Goal: Communication & Community: Share content

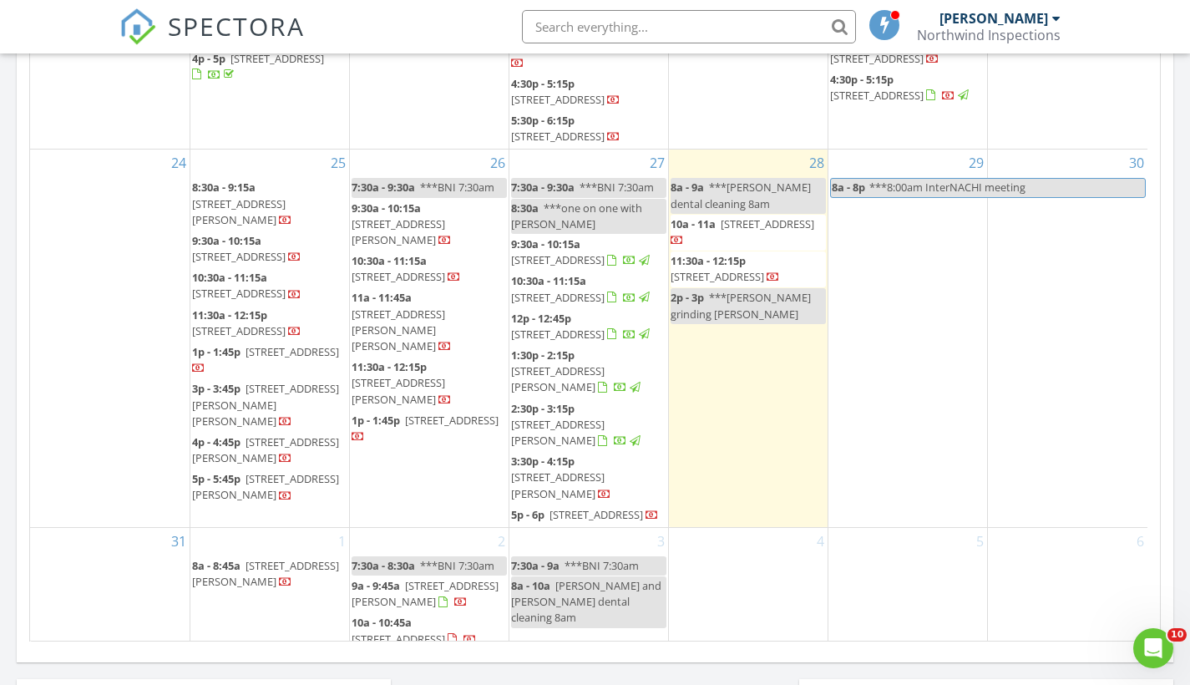
scroll to position [1546, 1216]
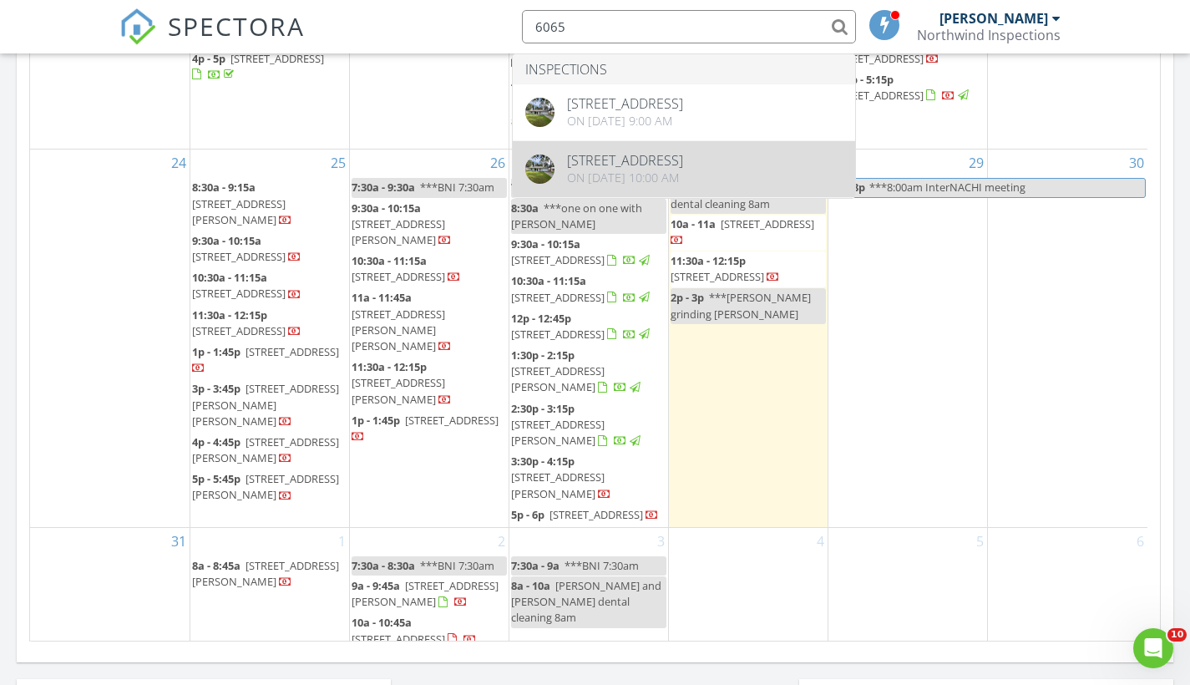
type input "6065"
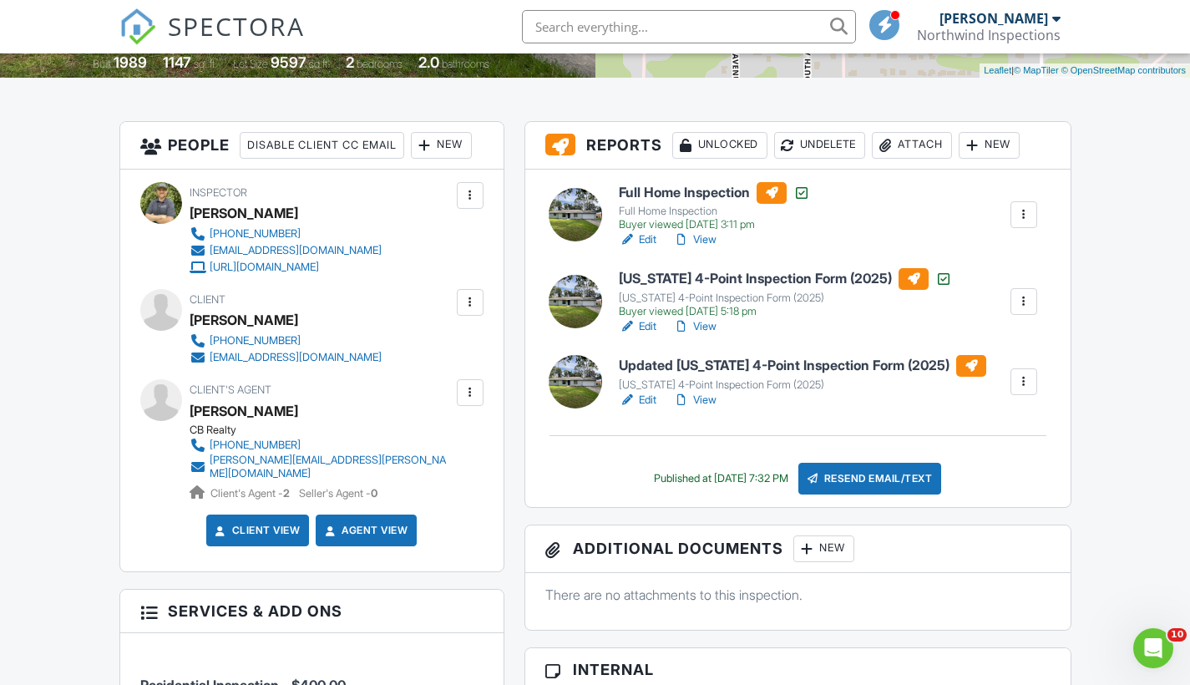
click at [712, 398] on link "View" at bounding box center [694, 400] width 43 height 17
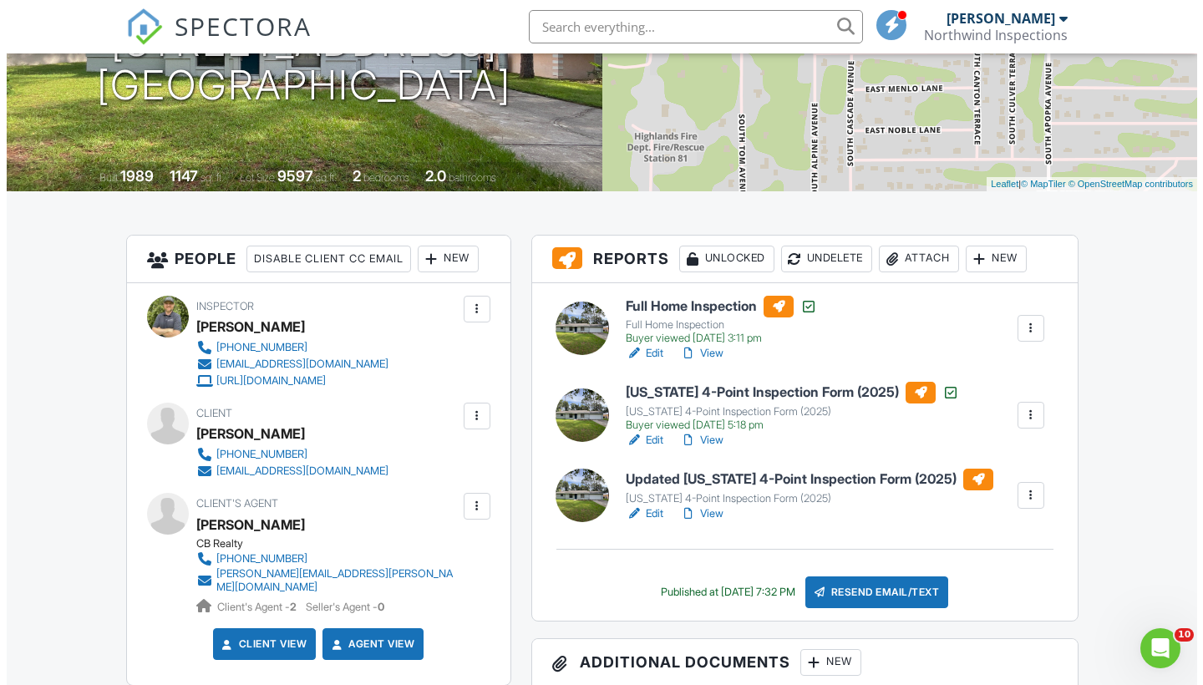
scroll to position [317, 0]
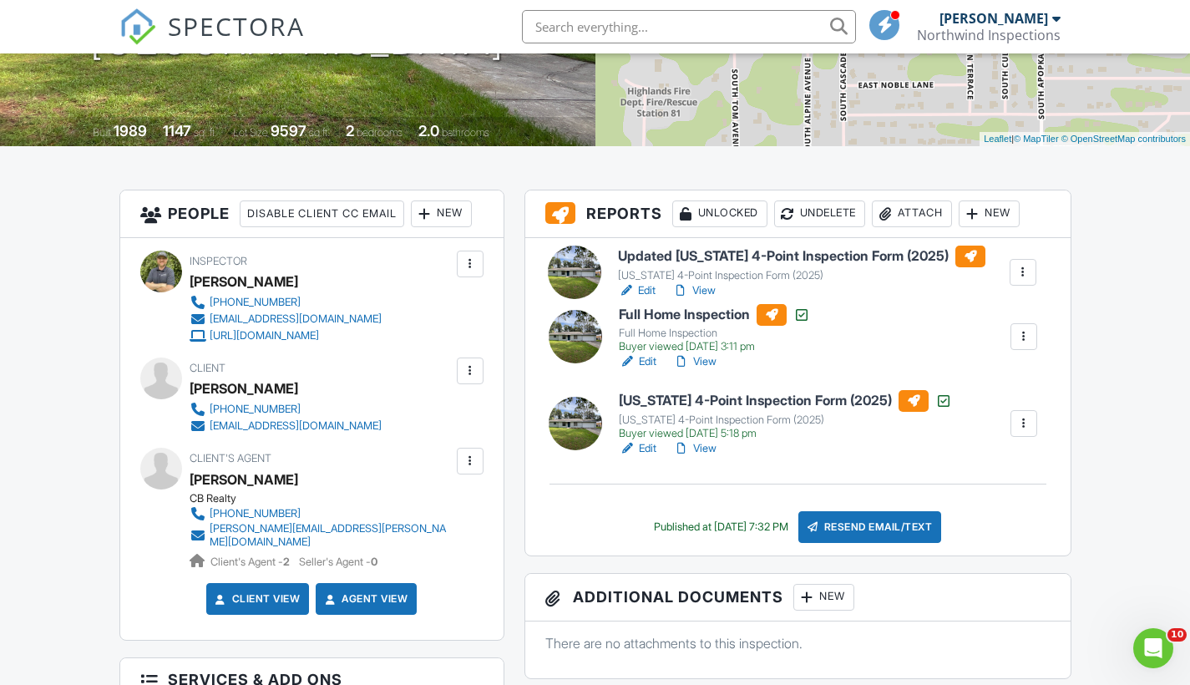
drag, startPoint x: 858, startPoint y: 458, endPoint x: 857, endPoint y: 280, distance: 177.9
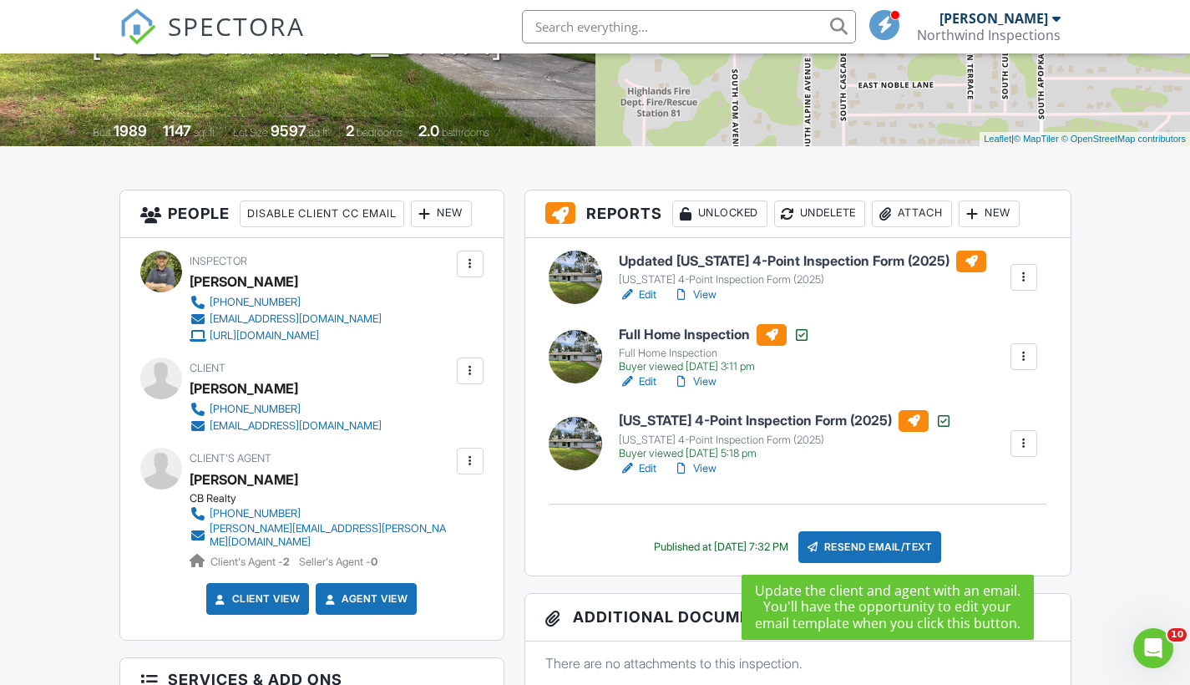
click at [883, 549] on div "Resend Email/Text" at bounding box center [870, 547] width 144 height 32
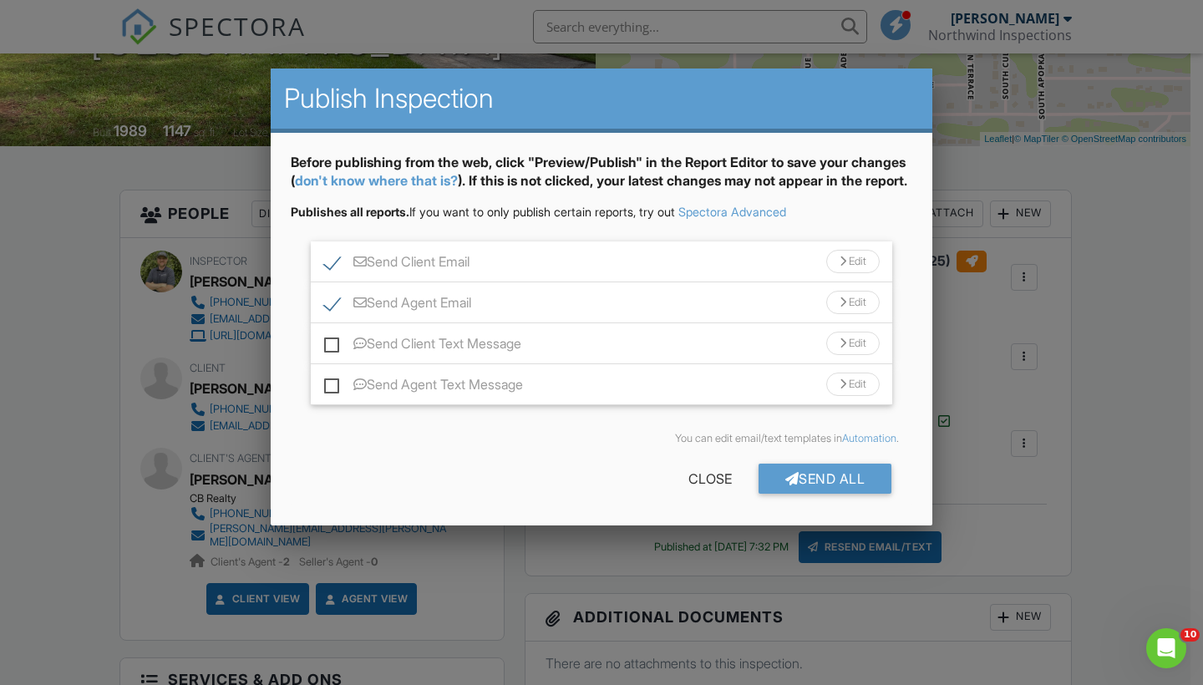
click at [542, 282] on div "Send Client Email Edit" at bounding box center [601, 261] width 581 height 41
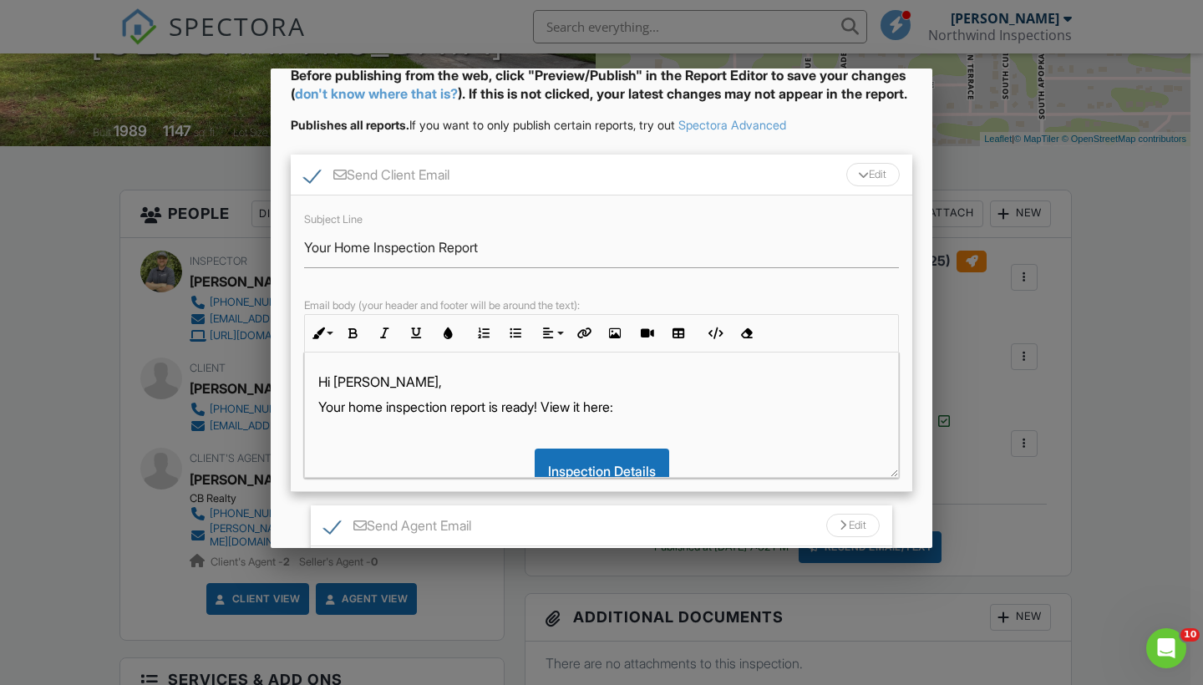
scroll to position [95, 0]
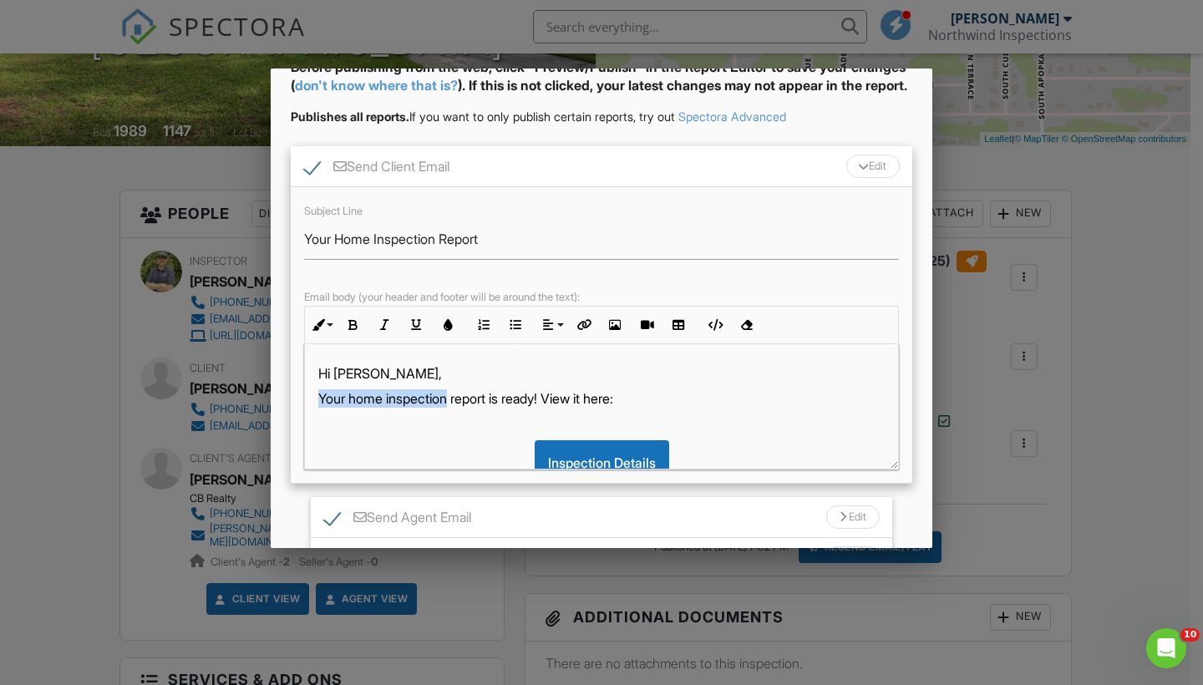
drag, startPoint x: 453, startPoint y: 416, endPoint x: 321, endPoint y: 409, distance: 133.0
click at [321, 408] on p "Your home inspection report is ready! View it here:" at bounding box center [601, 398] width 566 height 18
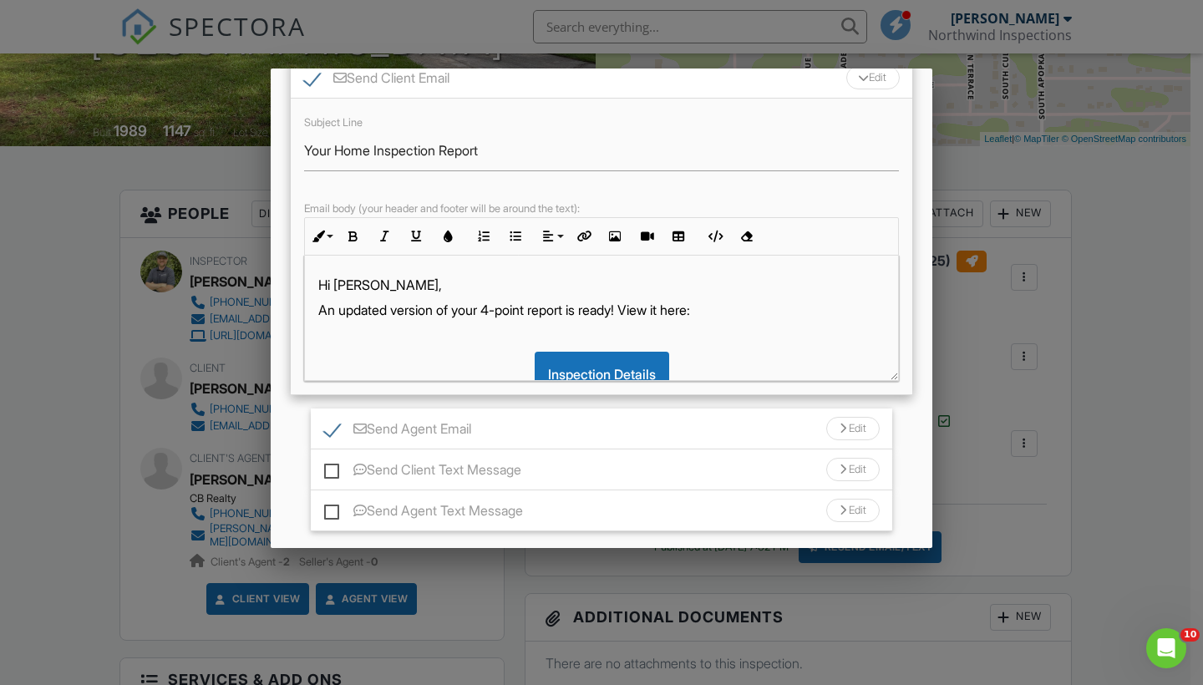
scroll to position [203, 0]
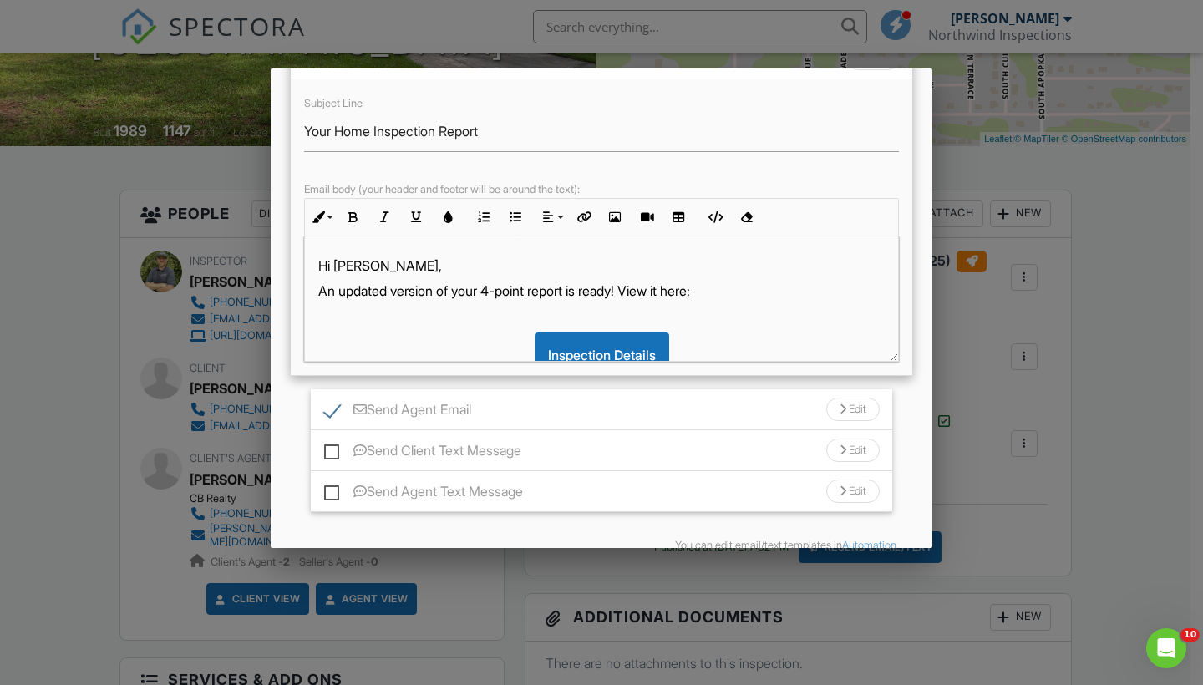
click at [791, 426] on div "Send Agent Email Edit" at bounding box center [601, 409] width 581 height 41
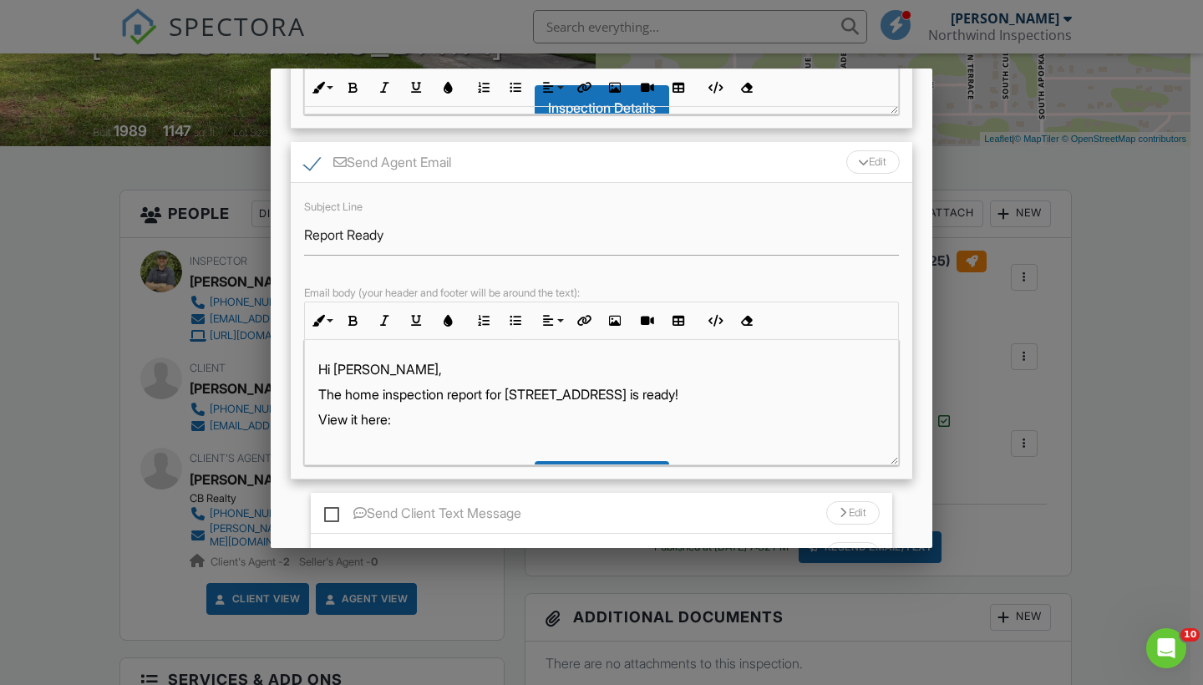
scroll to position [453, 0]
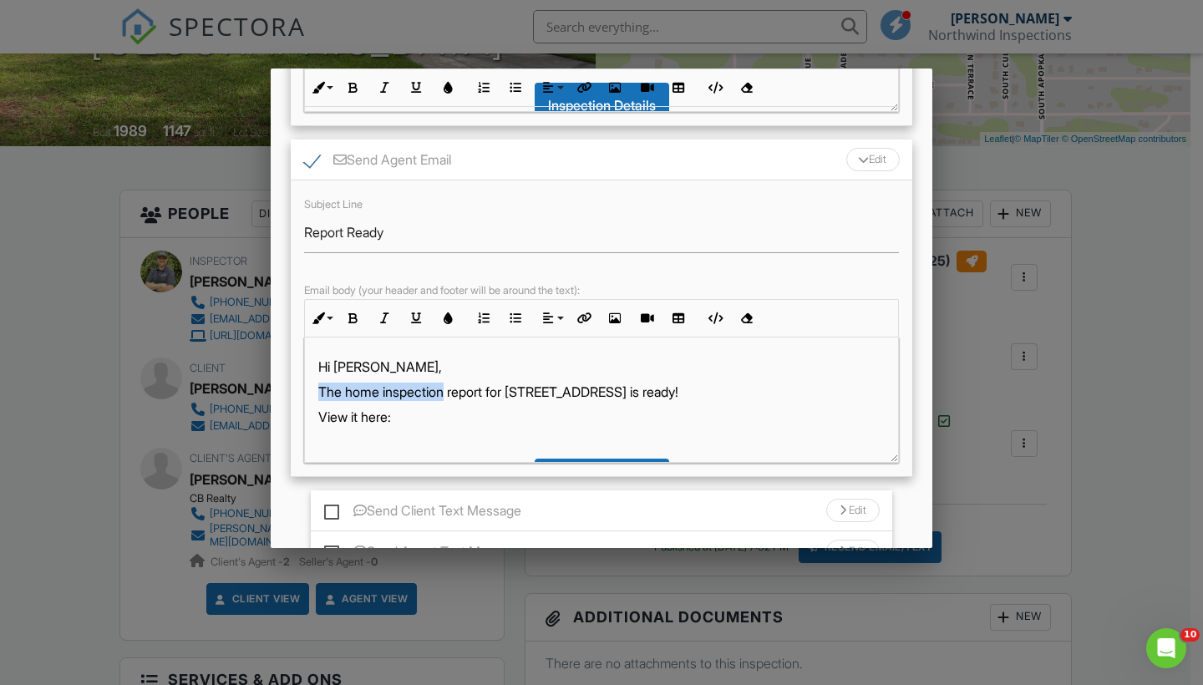
drag, startPoint x: 448, startPoint y: 408, endPoint x: 319, endPoint y: 404, distance: 129.5
click at [319, 401] on p "The home inspection report for 6065 E Marble Ln is ready!" at bounding box center [601, 392] width 566 height 18
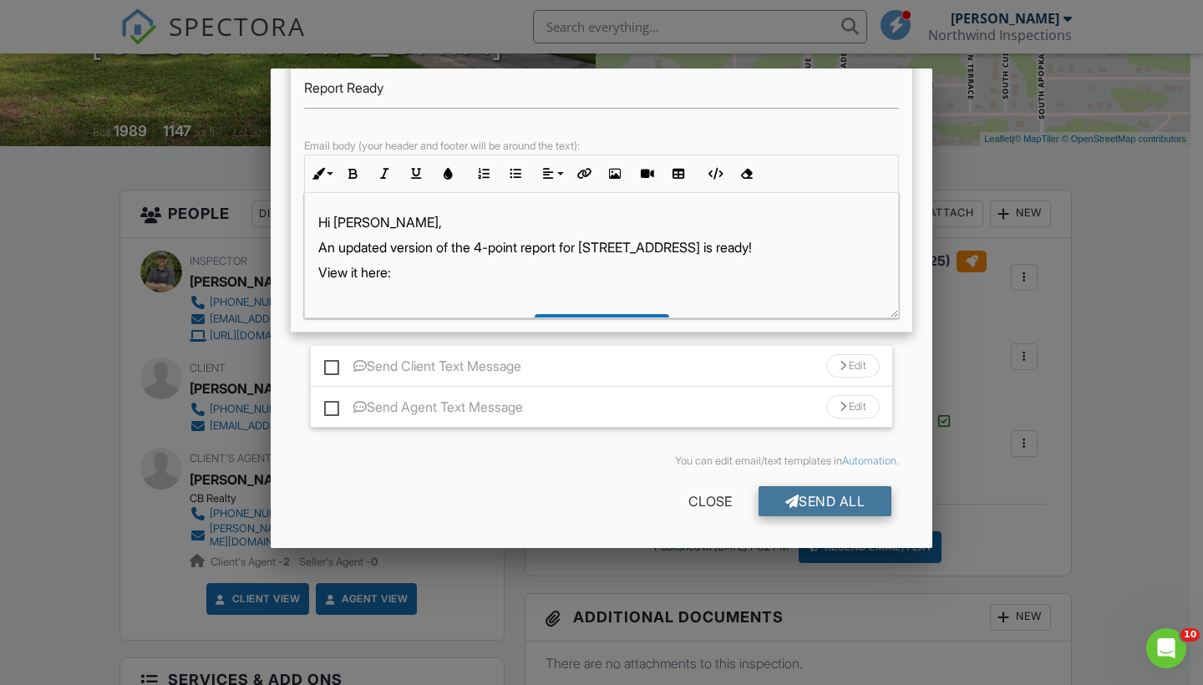
click at [800, 502] on div "Send All" at bounding box center [825, 501] width 134 height 30
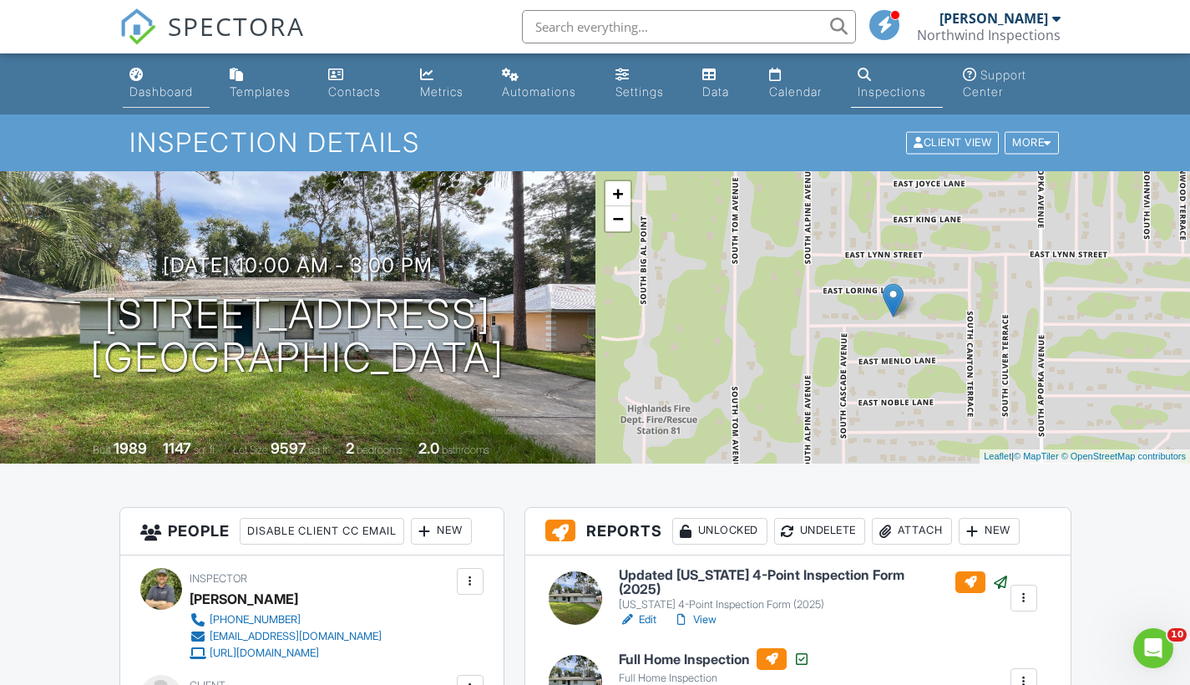
click at [149, 89] on div "Dashboard" at bounding box center [160, 91] width 63 height 14
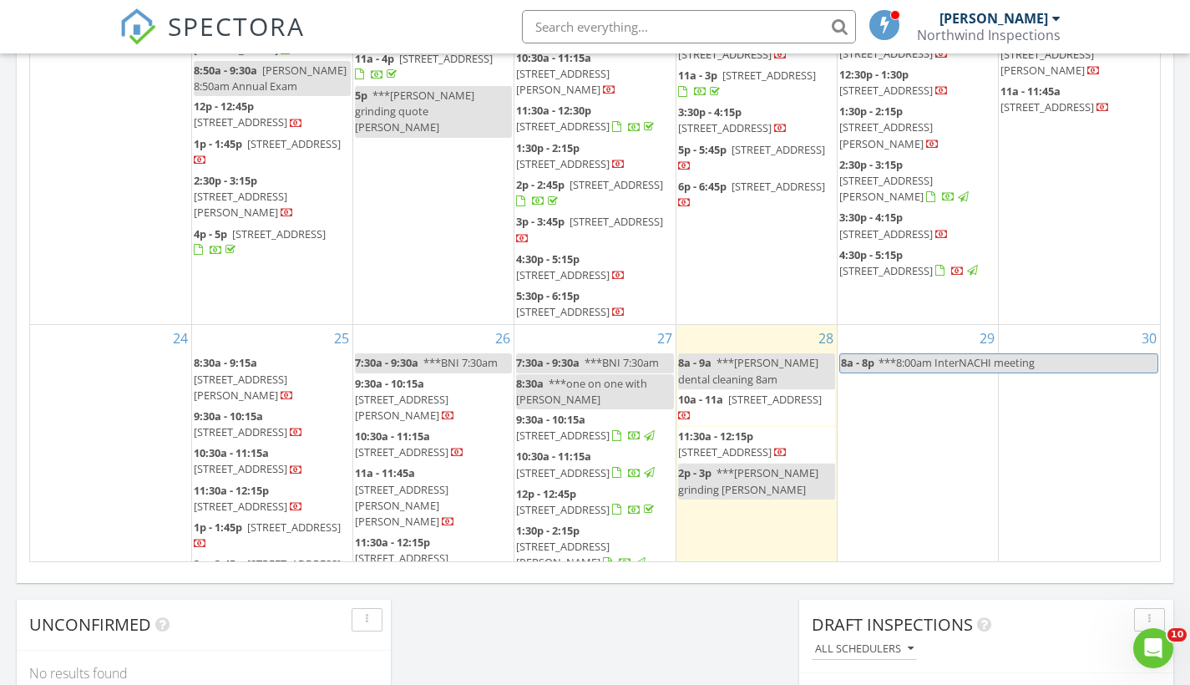
scroll to position [828, 0]
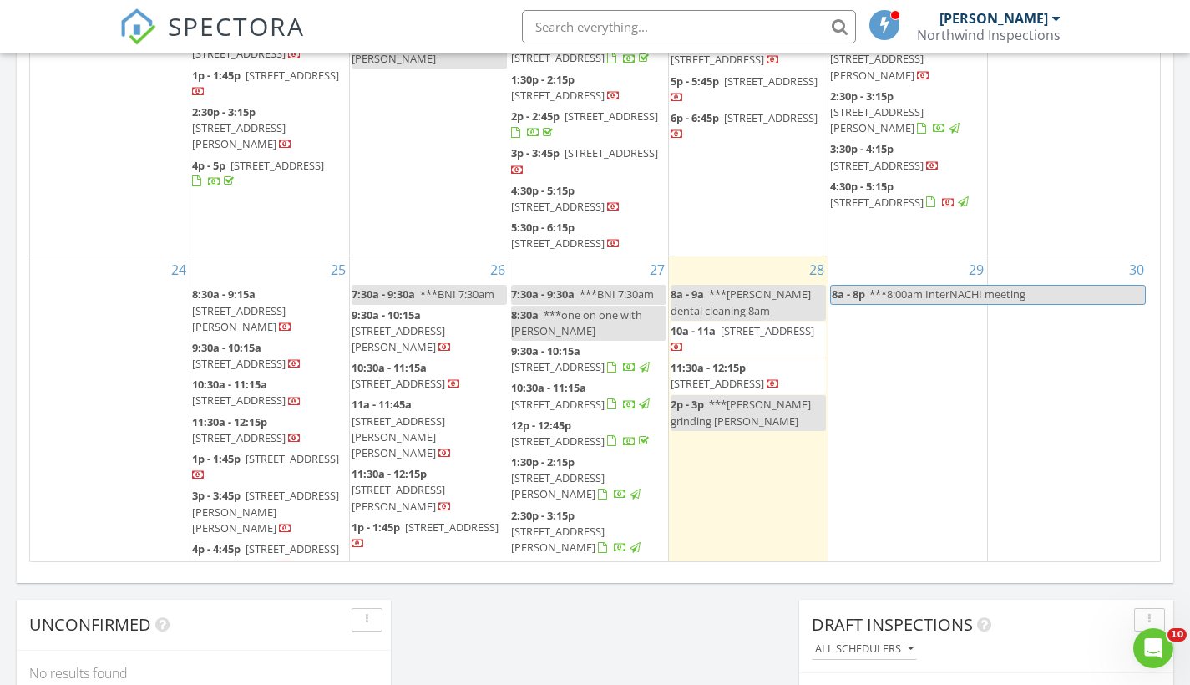
click at [727, 376] on span "[STREET_ADDRESS]" at bounding box center [718, 383] width 94 height 15
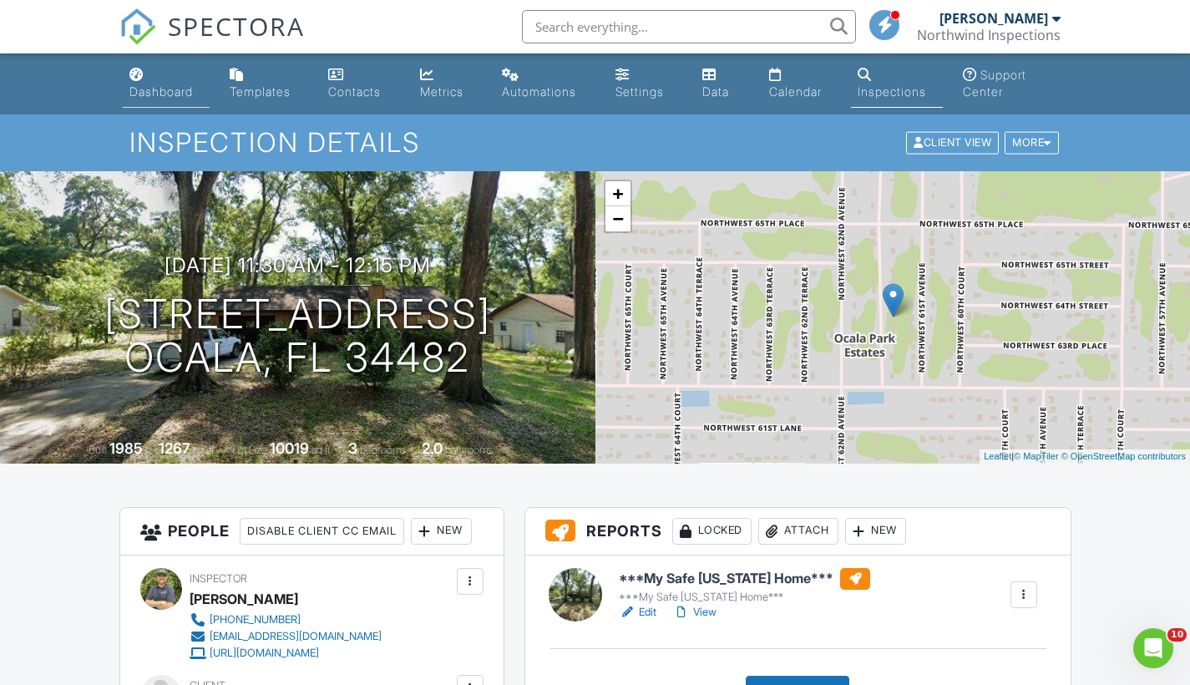
click at [153, 92] on div "Dashboard" at bounding box center [160, 91] width 63 height 14
